Goal: Task Accomplishment & Management: Use online tool/utility

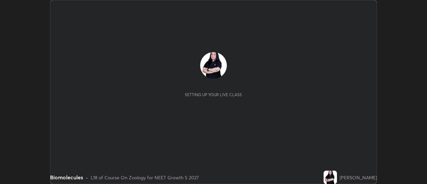
scroll to position [184, 426]
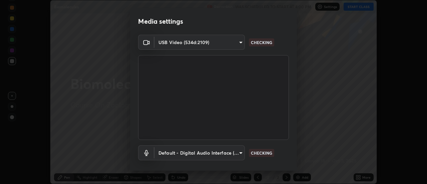
type input "c0318c2169e97be91d29acf291416a88c84fbbb6e6132cf31ff648c8cca26c2a"
type input "default"
click at [239, 41] on body "Erase all Biomolecules Recording WAS SCHEDULED TO START AT 4:00 PM Settings STA…" at bounding box center [213, 92] width 427 height 184
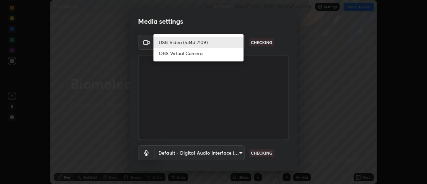
click at [223, 56] on li "OBS Virtual Camera" at bounding box center [198, 53] width 90 height 11
type input "515fa8dc750868be0a3e45a8a70092ebbb24a489711ff7313880db239e39e5e3"
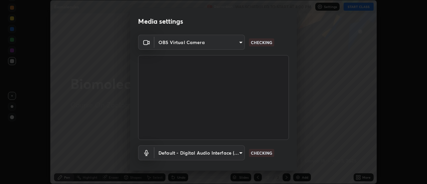
click at [237, 152] on body "Erase all Biomolecules Recording WAS SCHEDULED TO START AT 4:00 PM Settings STA…" at bounding box center [213, 92] width 427 height 184
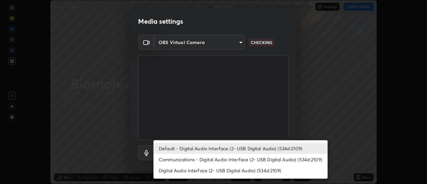
click at [243, 147] on li "Default - Digital Audio Interface (2- USB Digital Audio) (534d:2109)" at bounding box center [240, 148] width 174 height 11
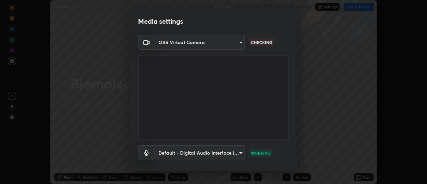
scroll to position [35, 0]
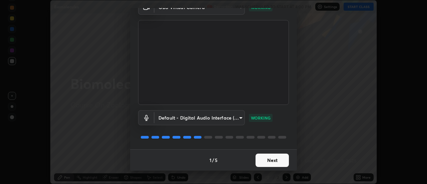
click at [273, 157] on button "Next" at bounding box center [271, 159] width 33 height 13
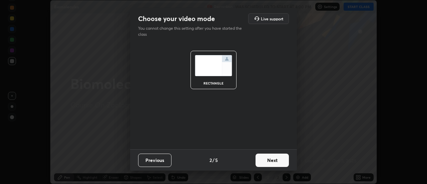
scroll to position [0, 0]
click at [283, 156] on button "Next" at bounding box center [271, 159] width 33 height 13
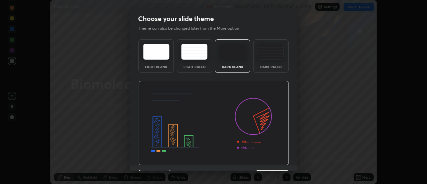
scroll to position [16, 0]
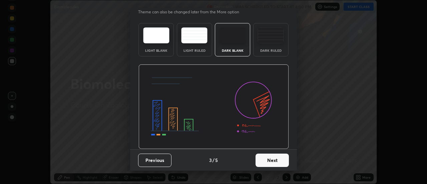
click at [276, 158] on button "Next" at bounding box center [271, 159] width 33 height 13
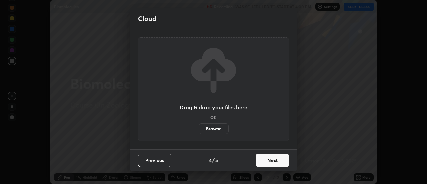
scroll to position [0, 0]
click at [278, 159] on button "Next" at bounding box center [271, 159] width 33 height 13
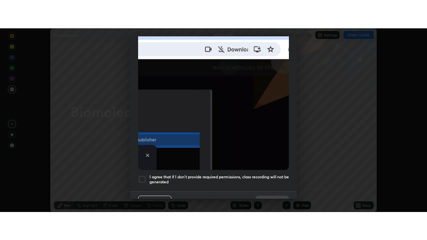
scroll to position [171, 0]
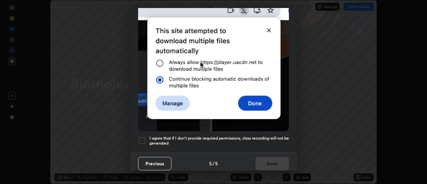
click at [144, 136] on div at bounding box center [142, 140] width 8 height 8
click at [264, 157] on button "Done" at bounding box center [271, 163] width 33 height 13
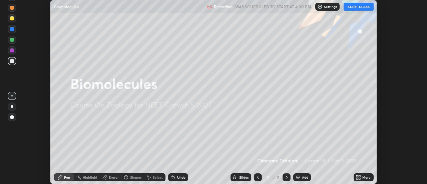
click at [363, 5] on button "START CLASS" at bounding box center [358, 7] width 30 height 8
click at [365, 177] on div "More" at bounding box center [366, 176] width 8 height 3
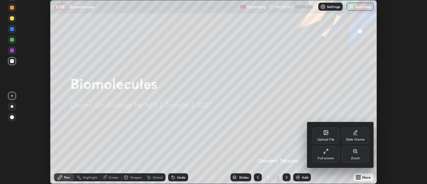
click at [362, 137] on div "Slide theme" at bounding box center [355, 135] width 27 height 16
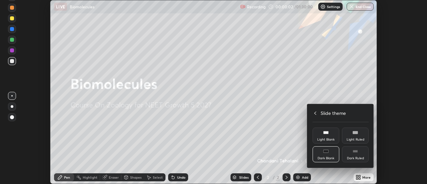
click at [359, 151] on div "Dark Ruled" at bounding box center [355, 154] width 27 height 16
click at [318, 112] on div "Slide theme" at bounding box center [340, 112] width 56 height 7
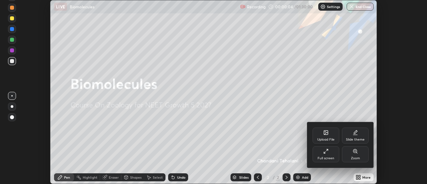
click at [334, 151] on div "Full screen" at bounding box center [325, 154] width 27 height 16
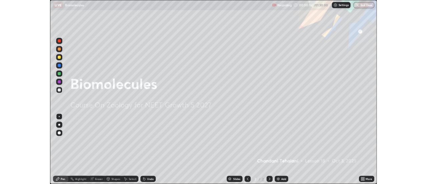
scroll to position [240, 427]
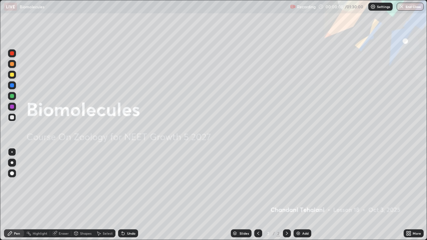
click at [301, 183] on div "Add" at bounding box center [302, 233] width 18 height 8
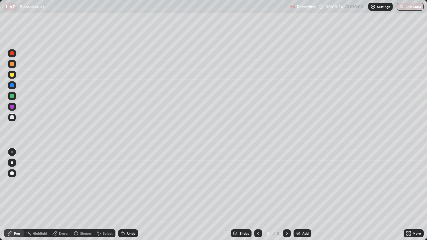
click at [12, 161] on div at bounding box center [12, 162] width 3 height 3
click at [12, 163] on div at bounding box center [12, 162] width 3 height 3
click at [12, 114] on div at bounding box center [12, 117] width 8 height 8
click at [128, 183] on div "Undo" at bounding box center [131, 233] width 8 height 3
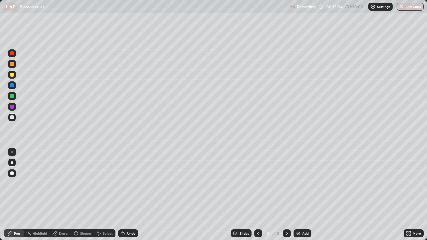
click at [131, 183] on div "Undo" at bounding box center [131, 233] width 8 height 3
click at [11, 96] on div at bounding box center [12, 96] width 4 height 4
click at [9, 95] on div at bounding box center [12, 96] width 8 height 8
click at [296, 183] on img at bounding box center [297, 233] width 5 height 5
click at [10, 118] on div at bounding box center [12, 117] width 4 height 4
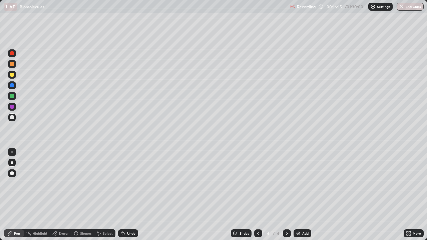
click at [10, 117] on div at bounding box center [12, 117] width 4 height 4
click at [11, 117] on div at bounding box center [12, 117] width 4 height 4
click at [11, 119] on div at bounding box center [12, 117] width 4 height 4
click at [12, 73] on div at bounding box center [12, 75] width 4 height 4
click at [129, 183] on div "Undo" at bounding box center [131, 233] width 8 height 3
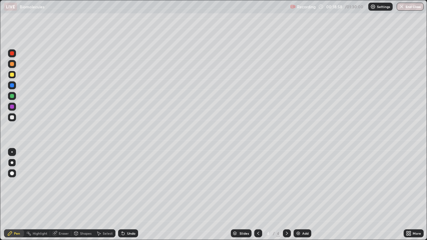
click at [130, 183] on div "Undo" at bounding box center [128, 233] width 20 height 8
click at [12, 65] on div at bounding box center [12, 64] width 4 height 4
click at [127, 183] on div "Undo" at bounding box center [131, 233] width 8 height 3
click at [131, 183] on div "Undo" at bounding box center [131, 233] width 8 height 3
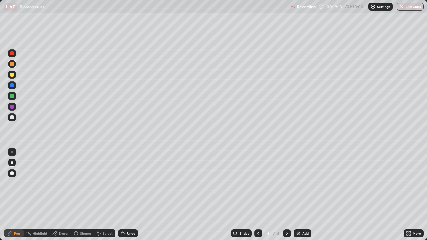
click at [131, 183] on div "Undo" at bounding box center [131, 233] width 8 height 3
click at [12, 117] on div at bounding box center [12, 117] width 4 height 4
click at [12, 75] on div at bounding box center [12, 75] width 4 height 4
click at [11, 74] on div at bounding box center [12, 75] width 4 height 4
click at [129, 183] on div "Undo" at bounding box center [126, 233] width 23 height 13
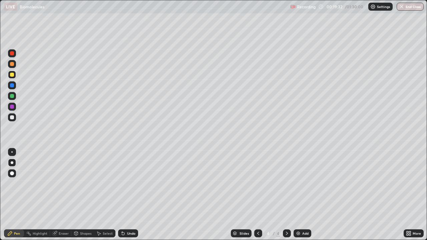
click at [128, 183] on div "Undo" at bounding box center [126, 233] width 23 height 13
click at [127, 183] on div "Undo" at bounding box center [126, 233] width 23 height 13
click at [12, 65] on div at bounding box center [12, 64] width 4 height 4
click at [129, 183] on div "Undo" at bounding box center [131, 233] width 8 height 3
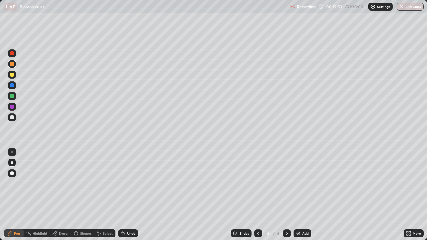
click at [12, 64] on div at bounding box center [12, 64] width 4 height 4
click at [127, 183] on div "Undo" at bounding box center [131, 233] width 8 height 3
click at [11, 117] on div at bounding box center [12, 117] width 4 height 4
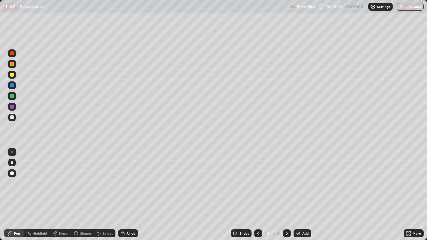
click at [13, 118] on div at bounding box center [12, 117] width 4 height 4
click at [129, 183] on div "Undo" at bounding box center [128, 233] width 20 height 8
click at [125, 183] on div "Undo" at bounding box center [128, 233] width 20 height 8
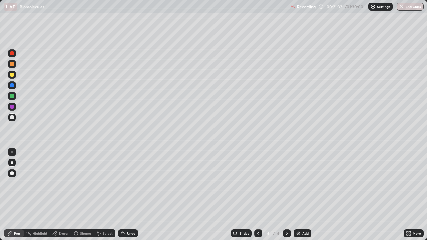
click at [127, 183] on div "Undo" at bounding box center [131, 233] width 8 height 3
click at [128, 183] on div "Undo" at bounding box center [131, 233] width 8 height 3
click at [129, 183] on div "Undo" at bounding box center [131, 233] width 8 height 3
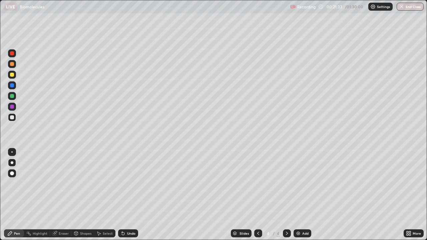
click at [129, 183] on div "Undo" at bounding box center [131, 233] width 8 height 3
click at [131, 183] on div "Undo" at bounding box center [131, 233] width 8 height 3
click at [132, 183] on div "Undo" at bounding box center [131, 233] width 8 height 3
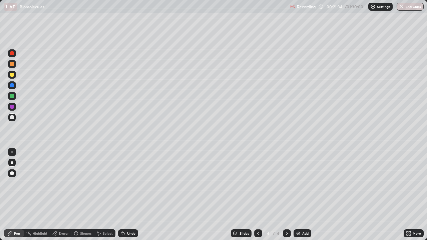
click at [133, 183] on div "Undo" at bounding box center [131, 233] width 8 height 3
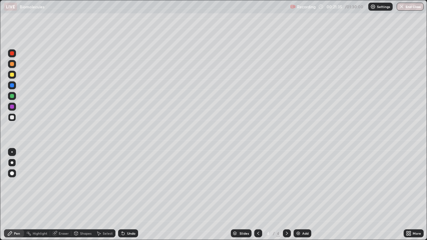
click at [135, 183] on div "Undo" at bounding box center [128, 233] width 20 height 8
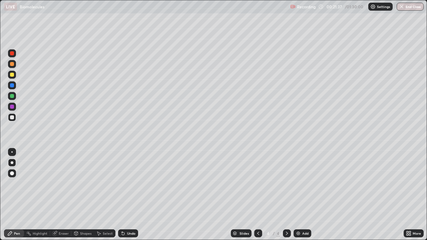
click at [135, 183] on div "Undo" at bounding box center [128, 233] width 20 height 8
click at [136, 183] on div "Undo" at bounding box center [128, 233] width 20 height 8
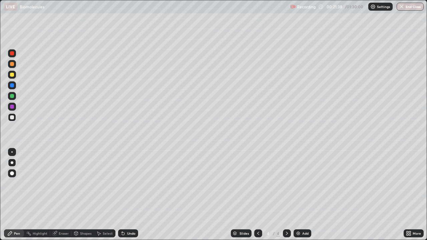
click at [137, 183] on div "Undo" at bounding box center [128, 233] width 20 height 8
click at [136, 183] on div "Undo" at bounding box center [128, 233] width 20 height 8
click at [14, 55] on div at bounding box center [12, 53] width 8 height 8
click at [12, 57] on div at bounding box center [12, 53] width 8 height 8
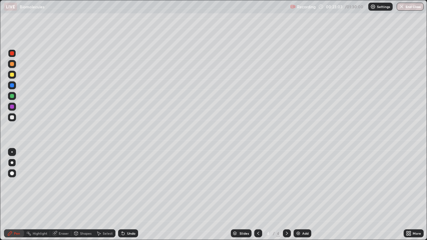
click at [9, 117] on div at bounding box center [12, 117] width 8 height 8
click at [258, 183] on icon at bounding box center [257, 233] width 5 height 5
click at [287, 183] on icon at bounding box center [286, 233] width 5 height 5
click at [300, 183] on div "Add" at bounding box center [302, 233] width 18 height 8
click at [125, 183] on div "Undo" at bounding box center [128, 233] width 20 height 8
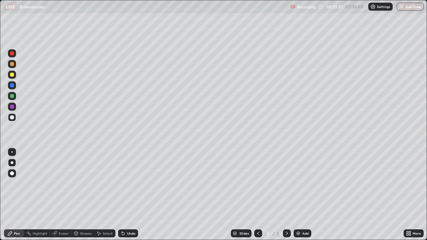
click at [13, 62] on div at bounding box center [12, 64] width 4 height 4
click at [10, 119] on div at bounding box center [12, 117] width 4 height 4
click at [11, 117] on div at bounding box center [12, 117] width 4 height 4
click at [9, 119] on div at bounding box center [12, 117] width 8 height 8
click at [300, 183] on div "Add" at bounding box center [302, 233] width 18 height 8
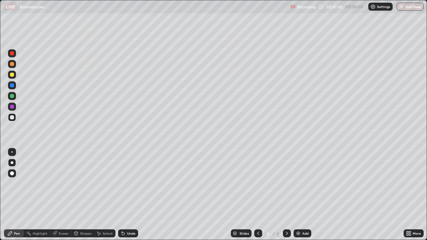
click at [12, 118] on div at bounding box center [12, 117] width 4 height 4
click at [128, 183] on div "Undo" at bounding box center [126, 233] width 23 height 13
click at [130, 183] on div "Undo" at bounding box center [128, 233] width 20 height 8
click at [11, 98] on div at bounding box center [12, 96] width 8 height 8
click at [11, 119] on div at bounding box center [12, 117] width 4 height 4
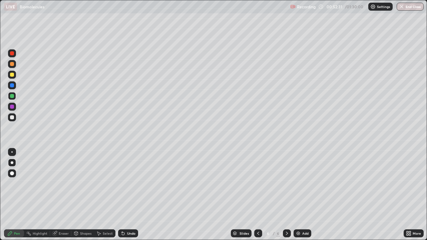
click at [12, 120] on div at bounding box center [12, 117] width 8 height 8
click at [298, 183] on img at bounding box center [297, 233] width 5 height 5
click at [125, 183] on div "Undo" at bounding box center [128, 233] width 20 height 8
click at [11, 76] on div at bounding box center [12, 75] width 4 height 4
click at [11, 75] on div at bounding box center [12, 75] width 4 height 4
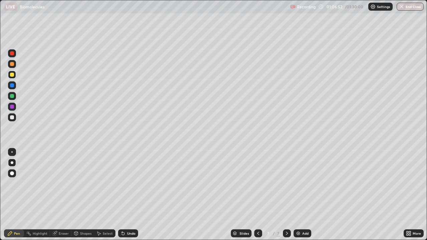
click at [296, 183] on img at bounding box center [297, 233] width 5 height 5
click at [127, 183] on div "Undo" at bounding box center [128, 233] width 20 height 8
click at [129, 183] on div "Undo" at bounding box center [131, 233] width 8 height 3
click at [12, 118] on div at bounding box center [12, 117] width 4 height 4
click at [10, 118] on div at bounding box center [12, 117] width 4 height 4
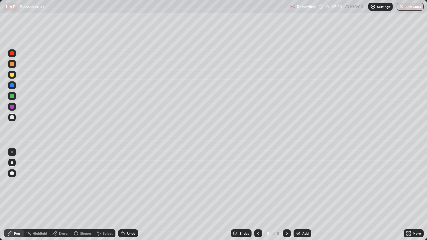
click at [9, 183] on div at bounding box center [12, 187] width 11 height 80
click at [122, 183] on icon at bounding box center [122, 232] width 1 height 1
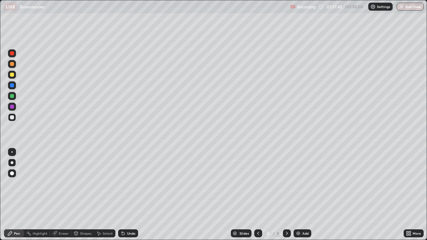
click at [122, 183] on icon at bounding box center [122, 232] width 1 height 1
click at [120, 183] on icon at bounding box center [122, 233] width 5 height 5
click at [11, 66] on div at bounding box center [12, 64] width 4 height 4
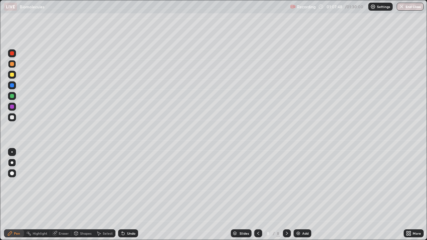
click at [11, 65] on div at bounding box center [12, 64] width 4 height 4
click at [126, 183] on div "Undo" at bounding box center [128, 233] width 20 height 8
click at [129, 183] on div "Undo" at bounding box center [128, 233] width 20 height 8
click at [129, 183] on div "Undo" at bounding box center [131, 233] width 8 height 3
click at [13, 95] on div at bounding box center [12, 96] width 4 height 4
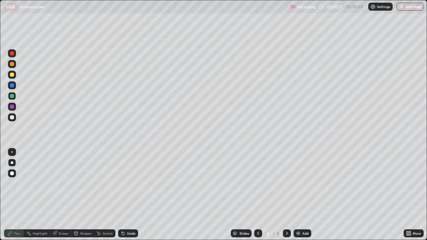
click at [12, 94] on div at bounding box center [12, 96] width 4 height 4
click at [12, 52] on div at bounding box center [12, 53] width 4 height 4
click at [12, 54] on div at bounding box center [12, 53] width 4 height 4
click at [12, 77] on div at bounding box center [12, 75] width 8 height 8
click at [13, 77] on div at bounding box center [12, 75] width 8 height 8
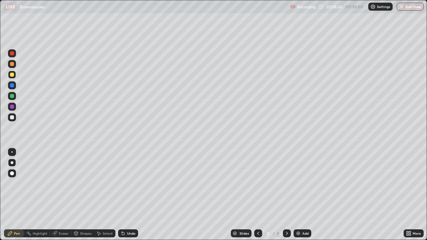
click at [13, 77] on div at bounding box center [12, 75] width 8 height 8
click at [11, 117] on div at bounding box center [12, 117] width 4 height 4
click at [9, 115] on div at bounding box center [12, 117] width 8 height 8
click at [10, 78] on div at bounding box center [12, 75] width 8 height 8
click at [125, 183] on div "Undo" at bounding box center [128, 233] width 20 height 8
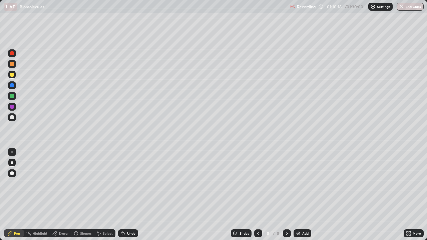
click at [125, 183] on div "Undo" at bounding box center [128, 233] width 20 height 8
click at [127, 183] on div "Undo" at bounding box center [131, 233] width 8 height 3
click at [12, 107] on div at bounding box center [12, 107] width 4 height 4
click at [129, 183] on div "Undo" at bounding box center [131, 233] width 8 height 3
click at [128, 183] on div "Undo" at bounding box center [131, 233] width 8 height 3
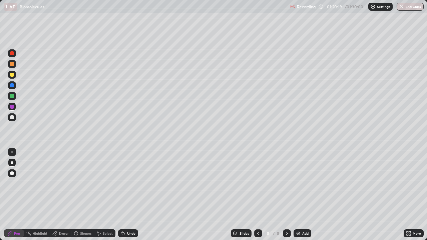
click at [128, 183] on div "Undo" at bounding box center [131, 233] width 8 height 3
click at [298, 183] on img at bounding box center [297, 233] width 5 height 5
click at [12, 119] on div at bounding box center [12, 117] width 4 height 4
click at [10, 118] on div at bounding box center [12, 117] width 4 height 4
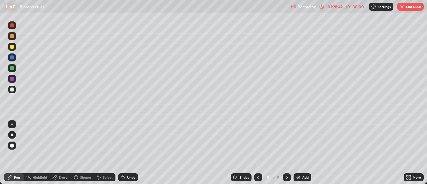
scroll to position [33155, 32912]
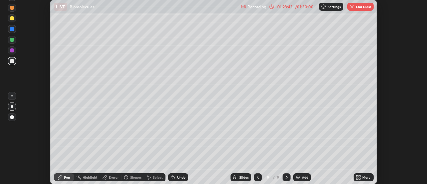
click at [359, 9] on button "End Class" at bounding box center [360, 7] width 26 height 8
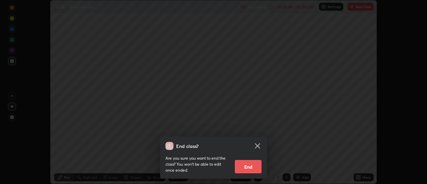
click at [251, 166] on button "End" at bounding box center [248, 166] width 27 height 13
